Goal: Find specific page/section: Find specific page/section

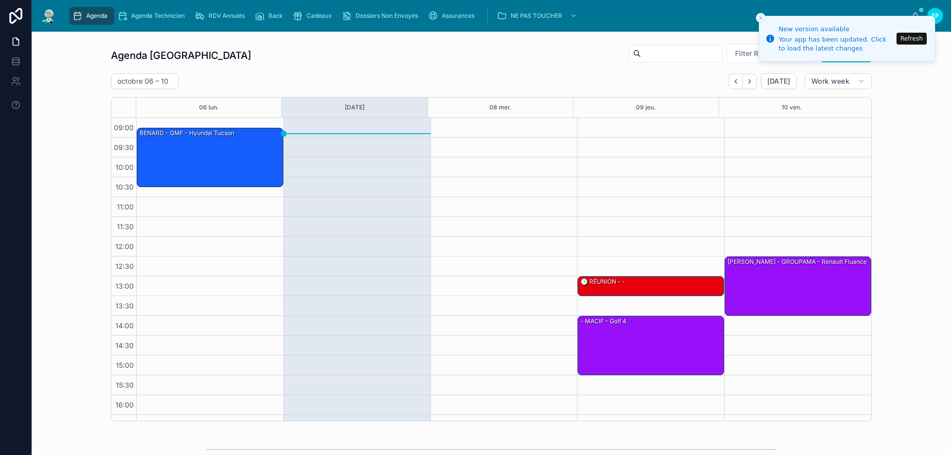
scroll to position [53, 0]
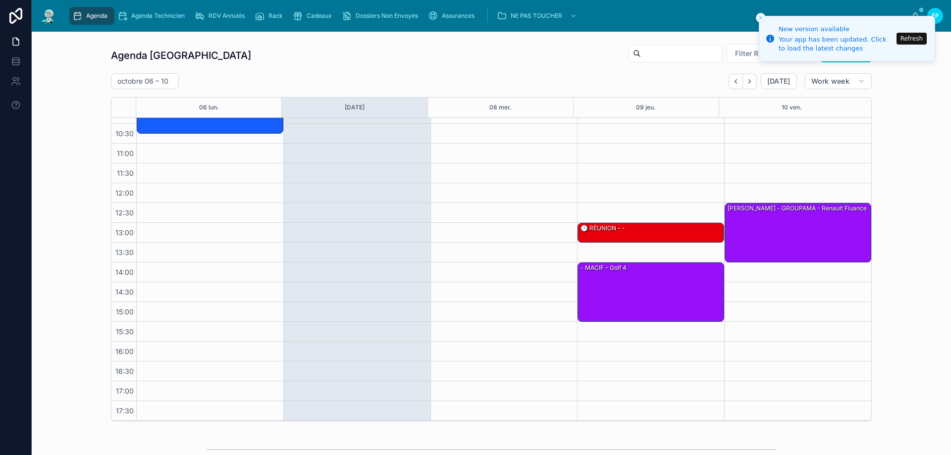
click at [909, 39] on button "Refresh" at bounding box center [912, 39] width 30 height 12
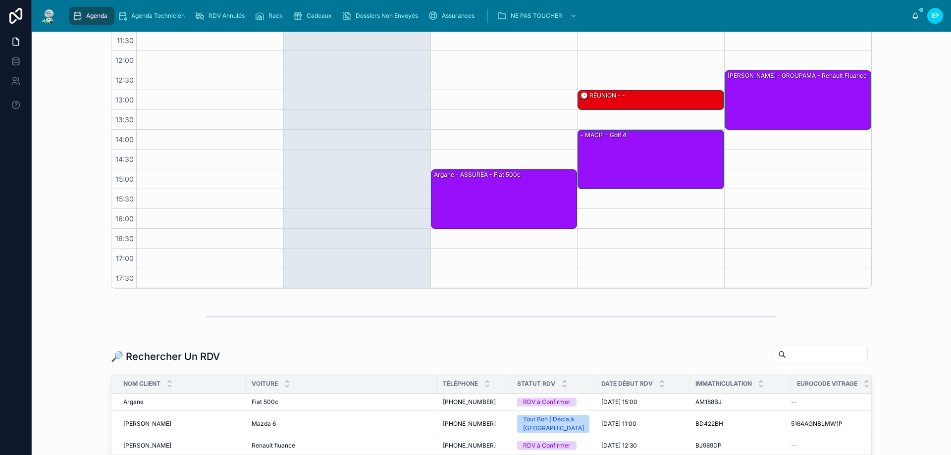
scroll to position [149, 0]
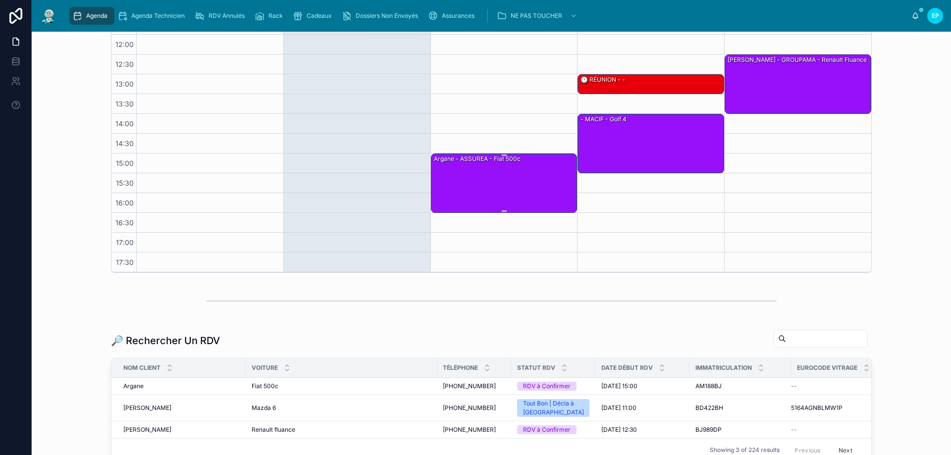
click at [492, 170] on div "Argane - ASSUREA - Fiat 500c" at bounding box center [505, 182] width 144 height 57
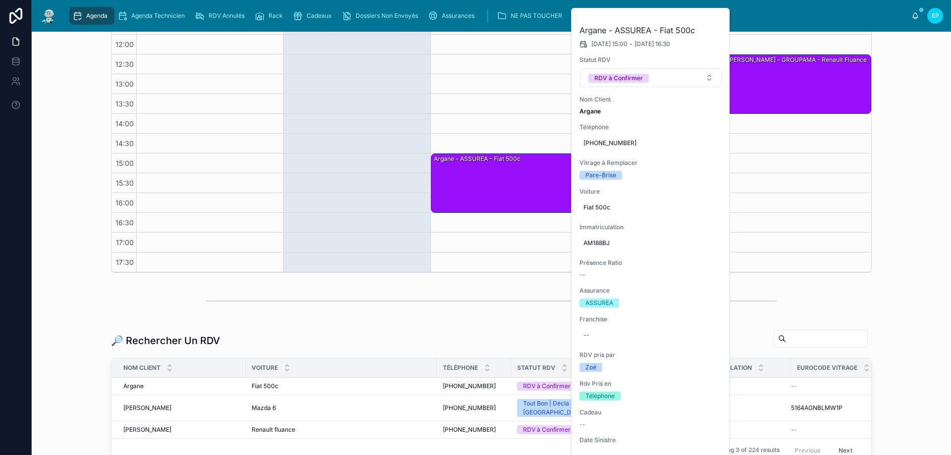
click at [0, 0] on icon at bounding box center [0, 0] width 0 height 0
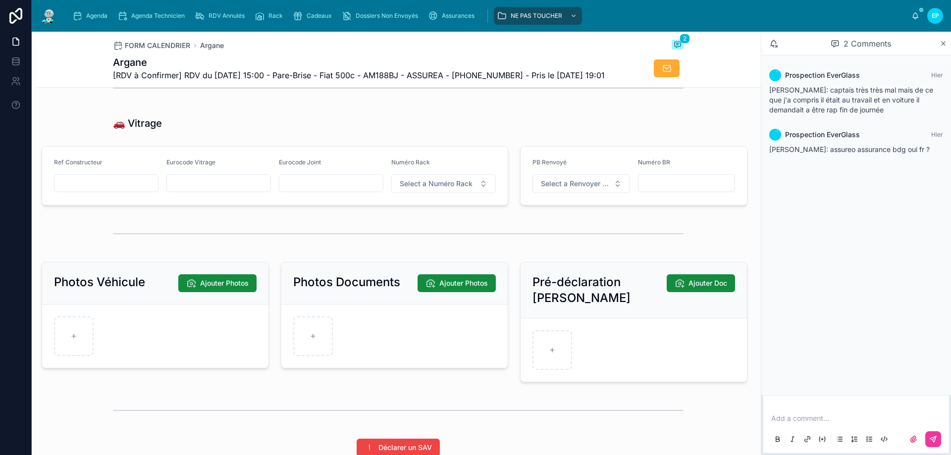
scroll to position [1238, 0]
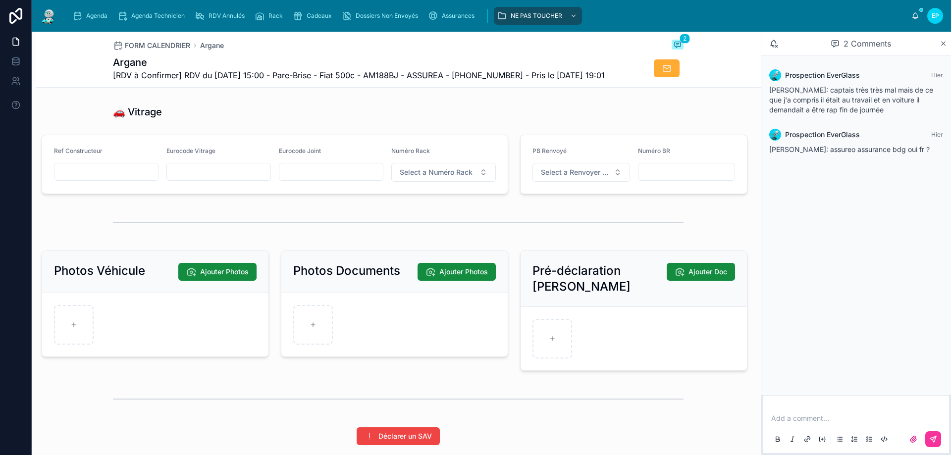
click at [91, 21] on div "Agenda" at bounding box center [91, 16] width 39 height 16
